Goal: Navigation & Orientation: Go to known website

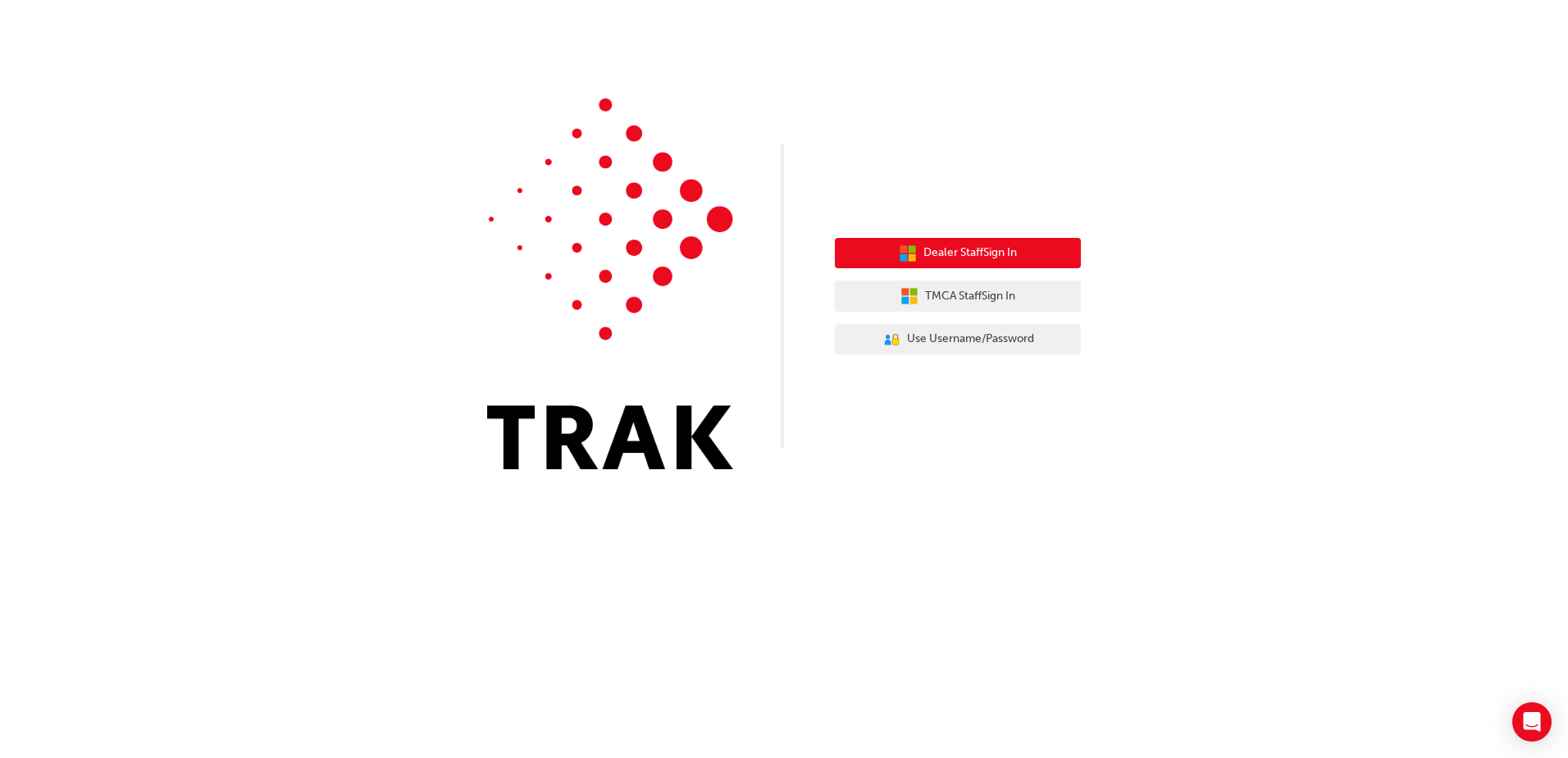
click at [966, 247] on span "Dealer Staff Sign In" at bounding box center [970, 253] width 94 height 19
